Goal: Navigation & Orientation: Find specific page/section

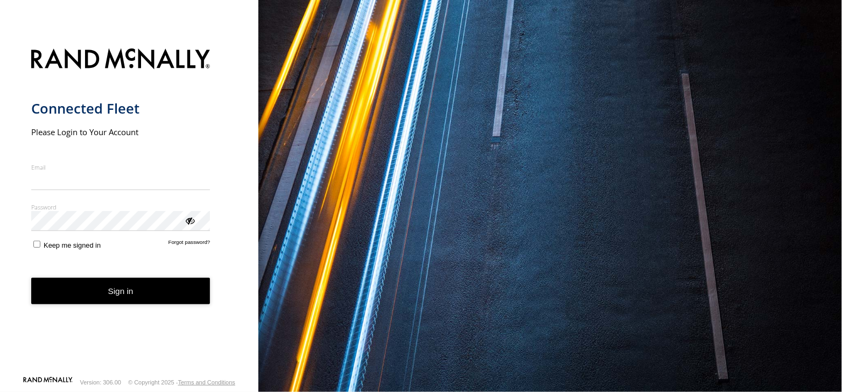
type input "**********"
click at [125, 299] on button "Sign in" at bounding box center [120, 291] width 179 height 26
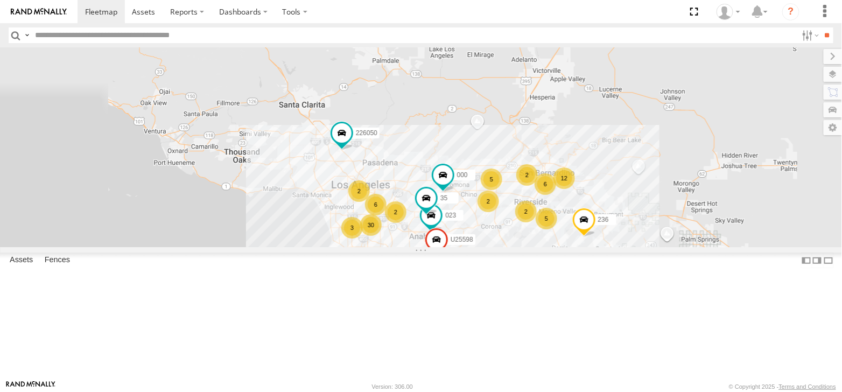
click at [830, 75] on label at bounding box center [833, 74] width 18 height 15
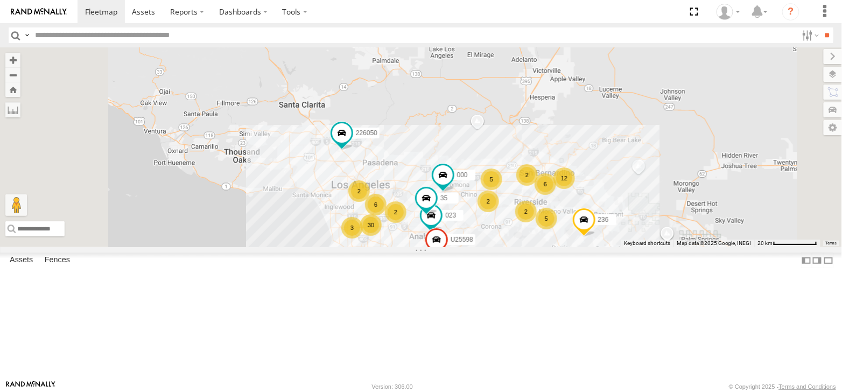
click at [0, 0] on label at bounding box center [0, 0] width 0 height 0
click at [0, 0] on span "Satellite + Roadmap" at bounding box center [0, 0] width 0 height 0
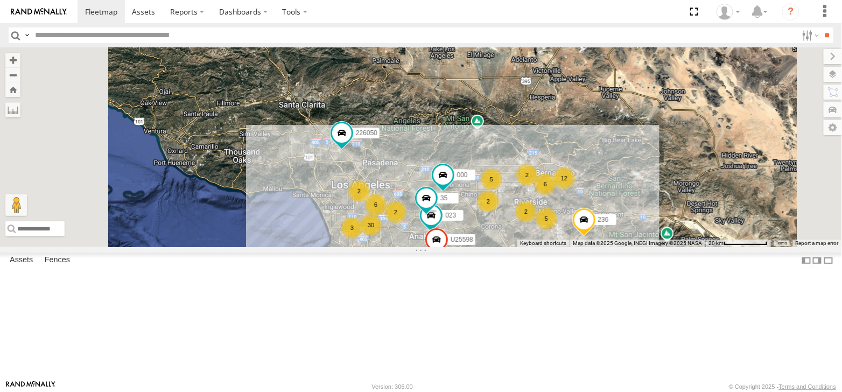
click at [824, 57] on label at bounding box center [833, 56] width 18 height 15
click at [0, 0] on div "226148 All Assets" at bounding box center [0, 0] width 0 height 0
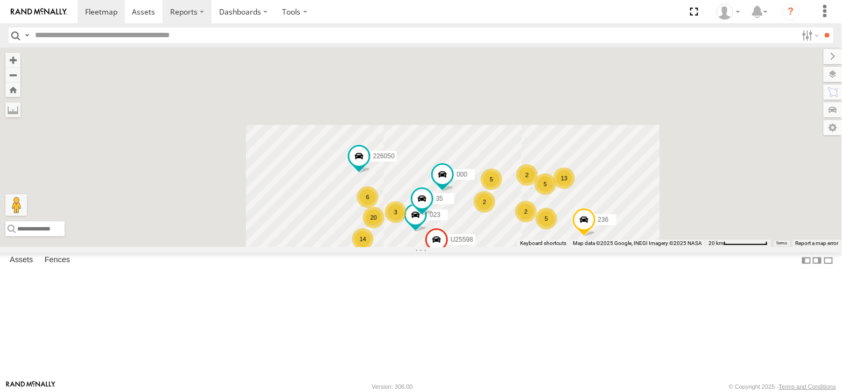
scroll to position [0, 0]
